Goal: Find specific page/section: Find specific page/section

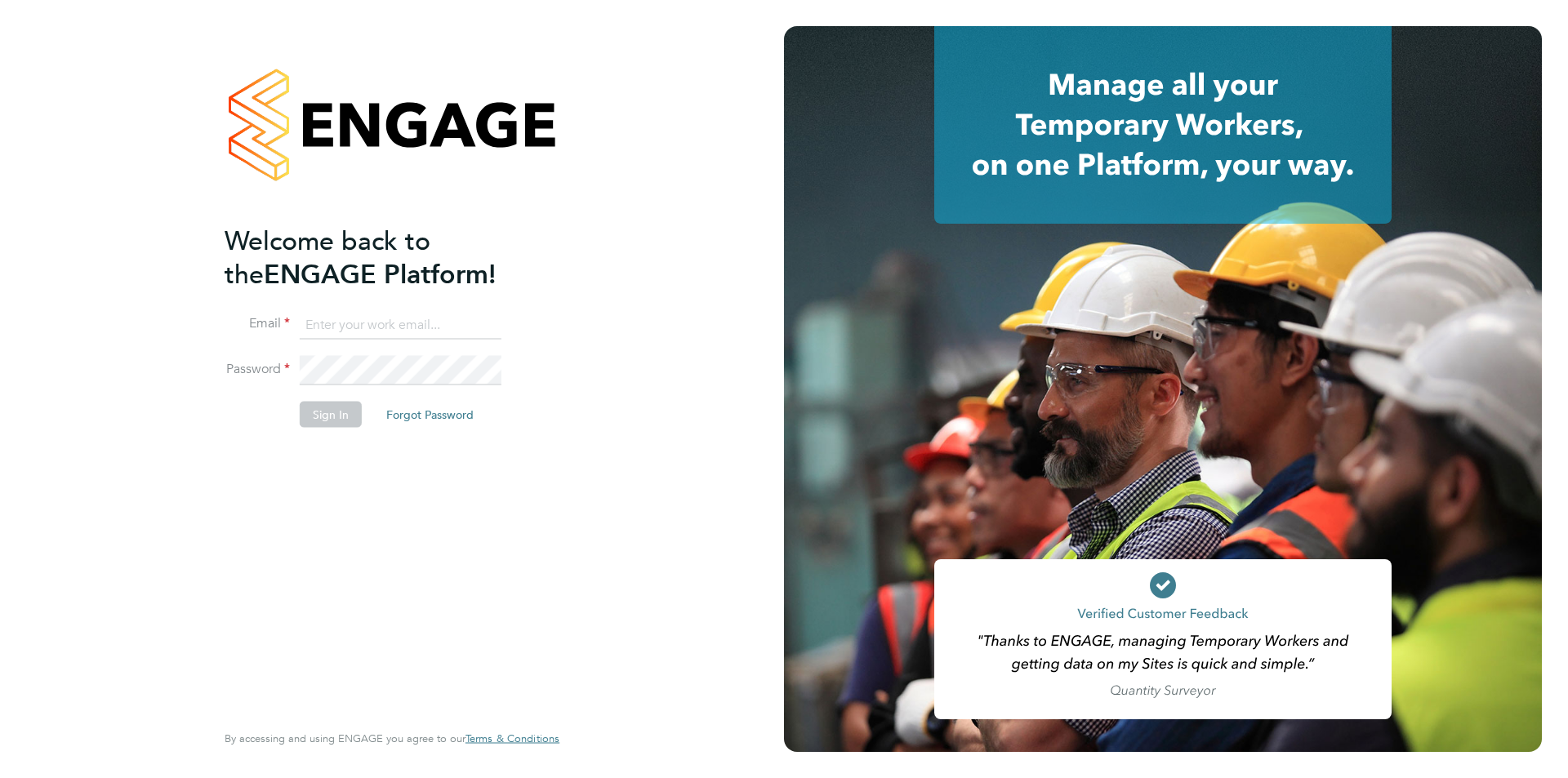
click at [392, 327] on input at bounding box center [401, 325] width 201 height 30
type input "james.heath@danielowen.co.uk"
click at [327, 421] on button "Sign In" at bounding box center [331, 413] width 62 height 26
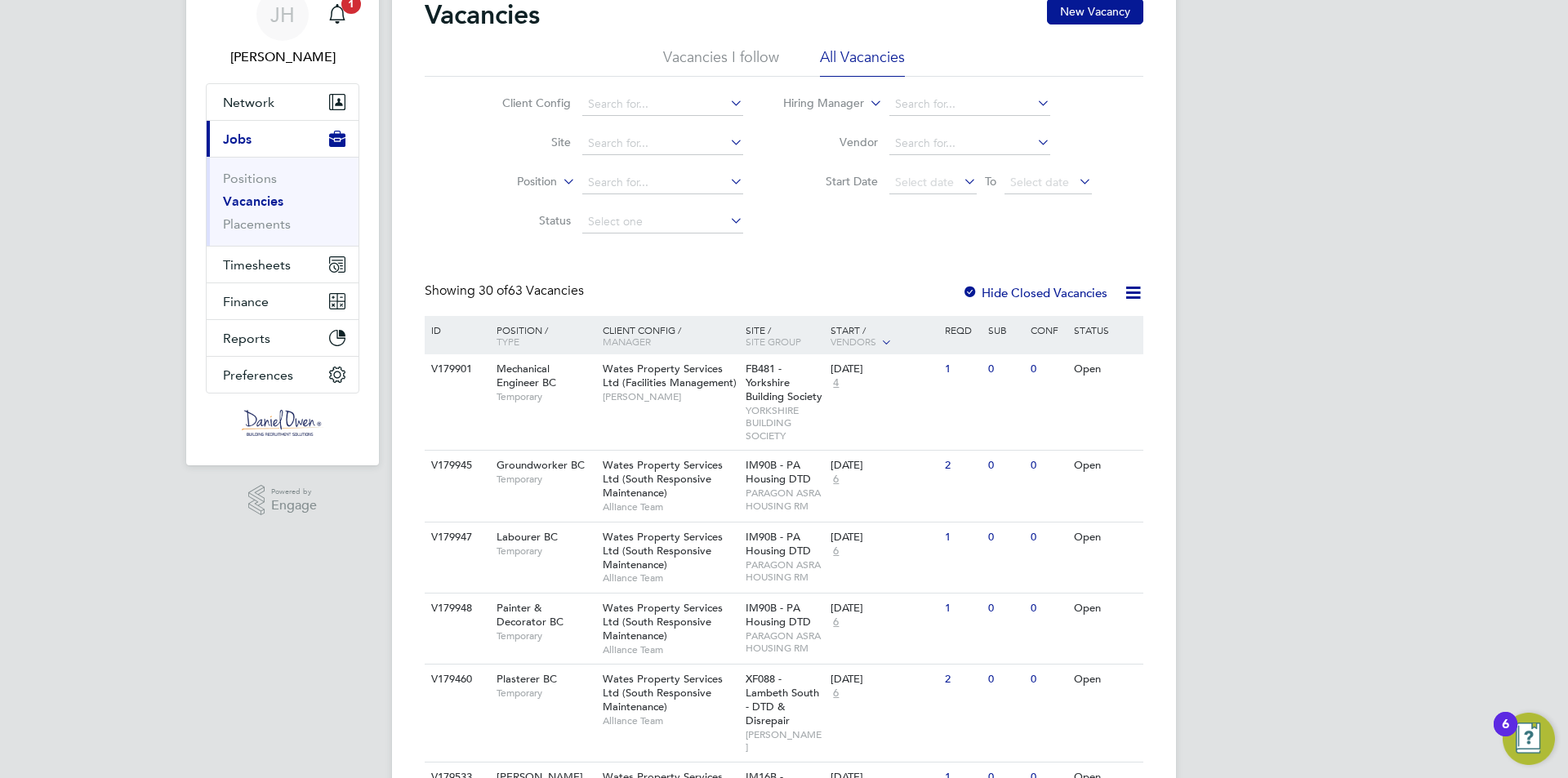
scroll to position [81, 0]
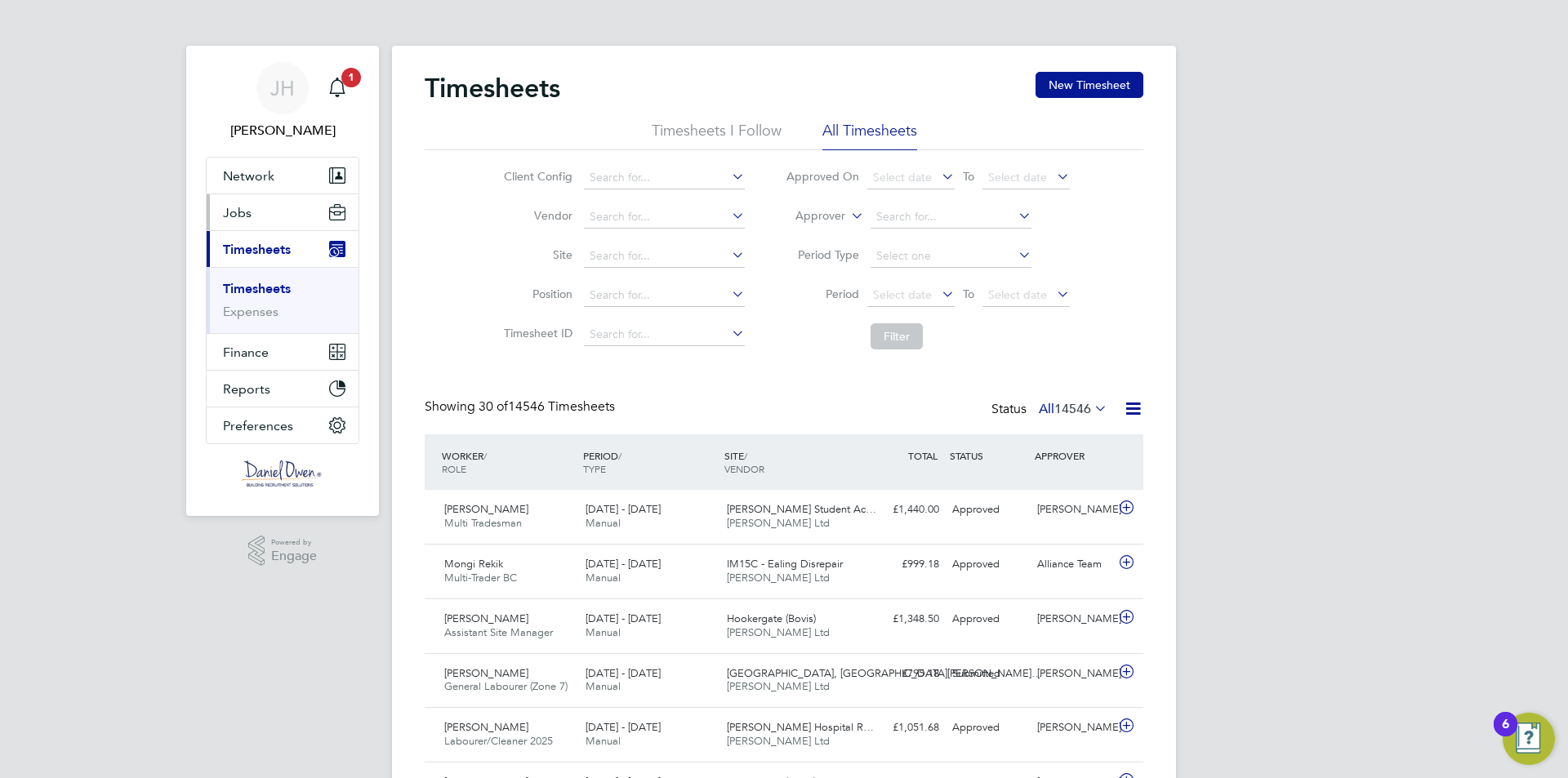
click at [259, 215] on button "Jobs" at bounding box center [283, 211] width 151 height 36
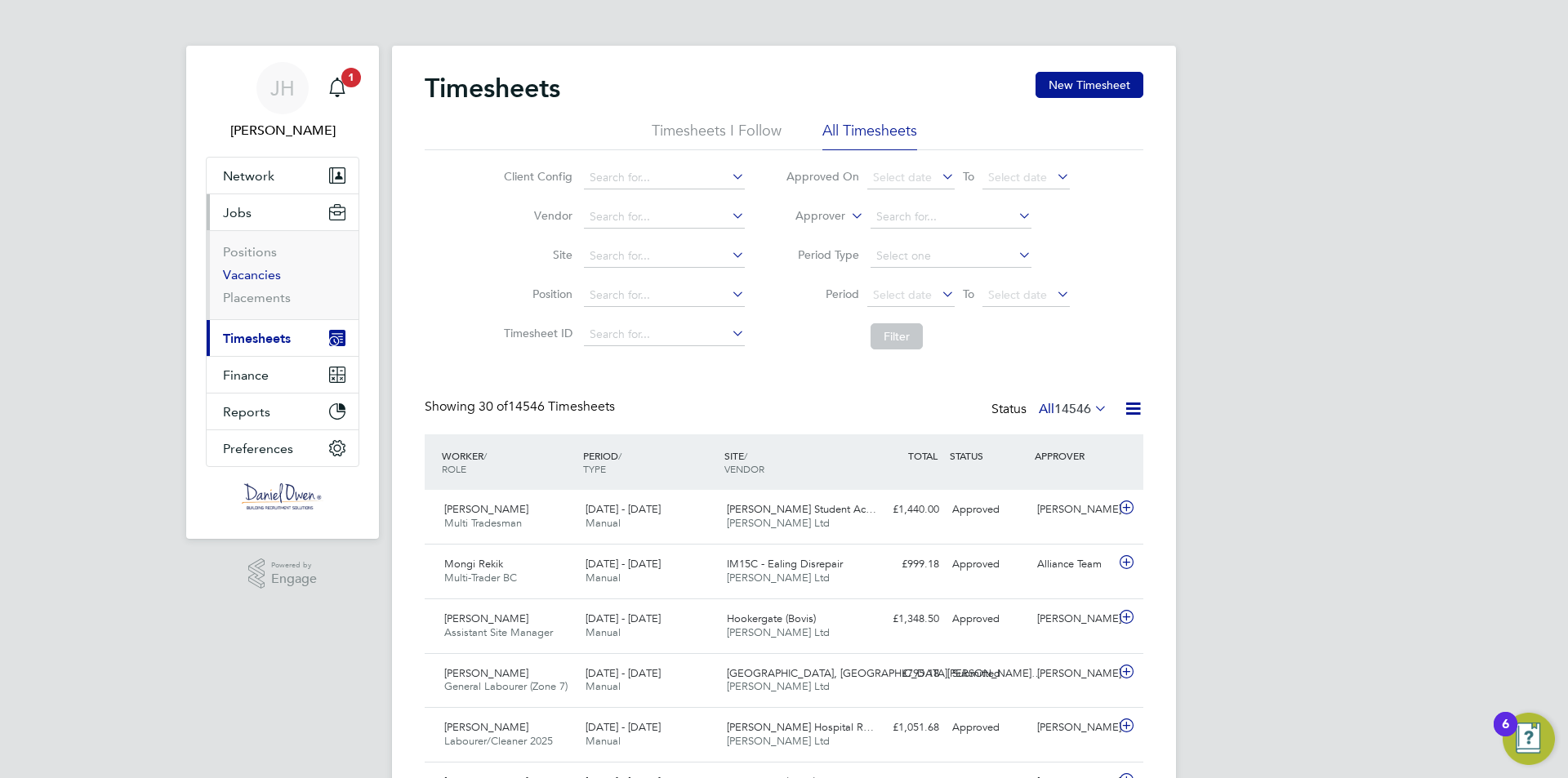
click at [267, 272] on link "Vacancies" at bounding box center [251, 274] width 58 height 16
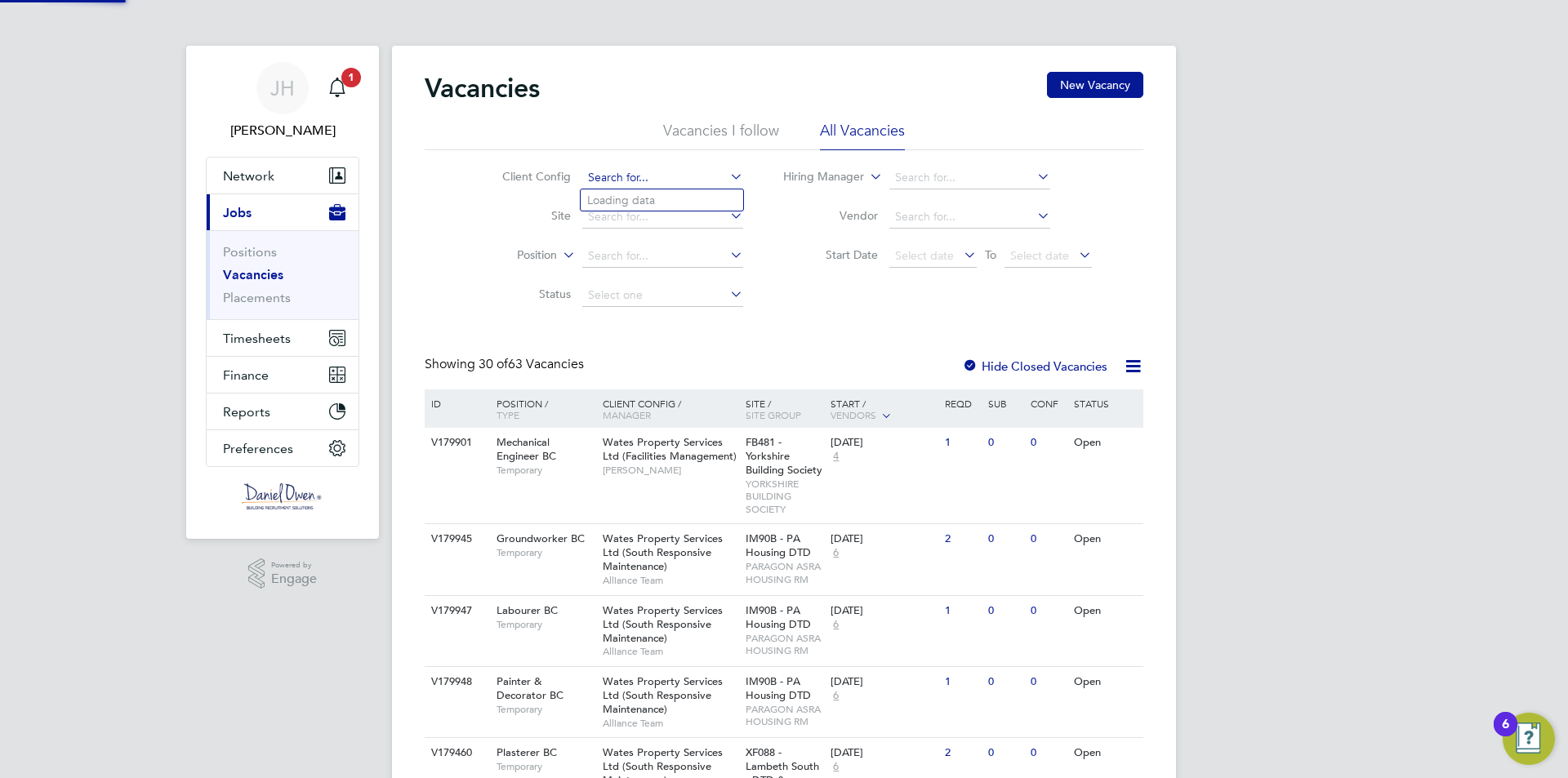
click at [668, 178] on input at bounding box center [663, 177] width 161 height 23
click at [706, 197] on li "Countrys ide Properties UK Ltd" at bounding box center [693, 200] width 224 height 22
type input "Countryside Properties UK Ltd"
